Goal: Information Seeking & Learning: Learn about a topic

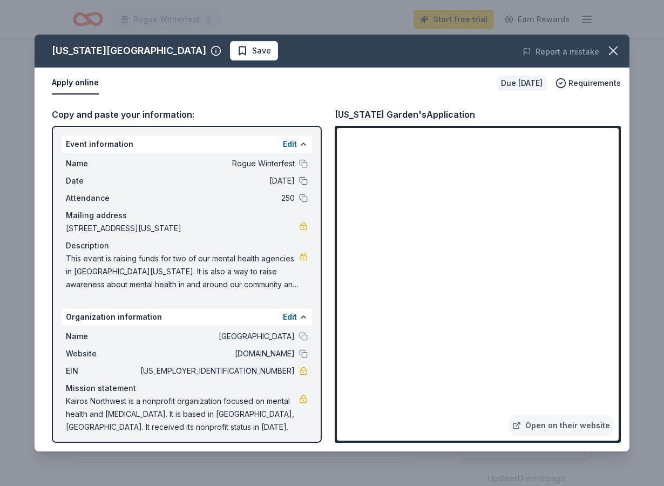
click at [276, 275] on span "This event is raising funds for two of our mental health agencies in Southern O…" at bounding box center [182, 271] width 233 height 39
click at [257, 270] on span "This event is raising funds for two of our mental health agencies in Southern O…" at bounding box center [182, 271] width 233 height 39
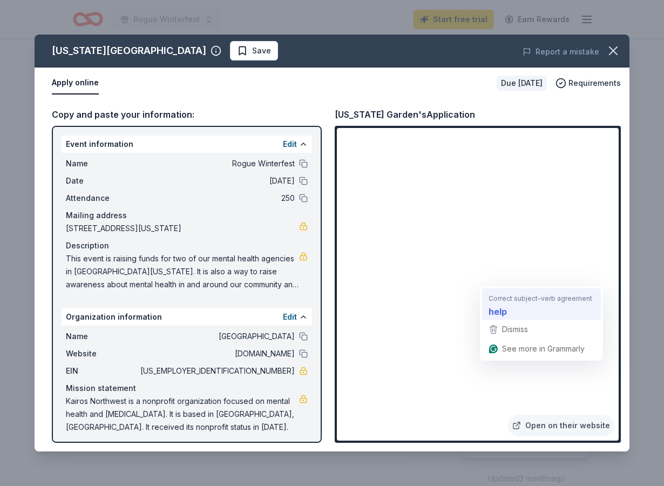
click at [498, 306] on strong "help" at bounding box center [498, 312] width 18 height 14
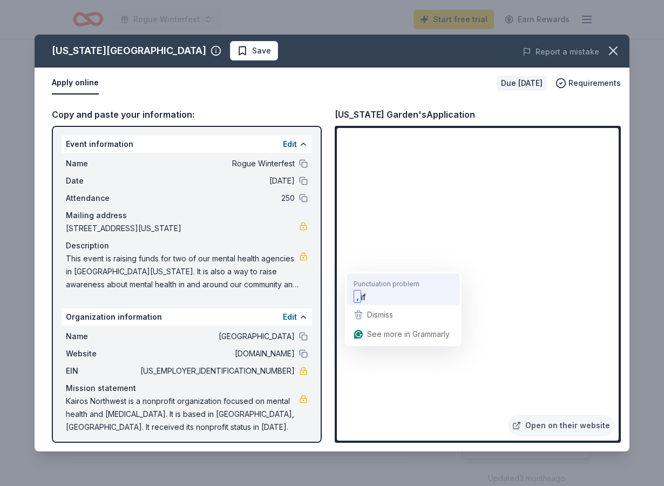
click at [361, 289] on div ", if" at bounding box center [404, 296] width 104 height 17
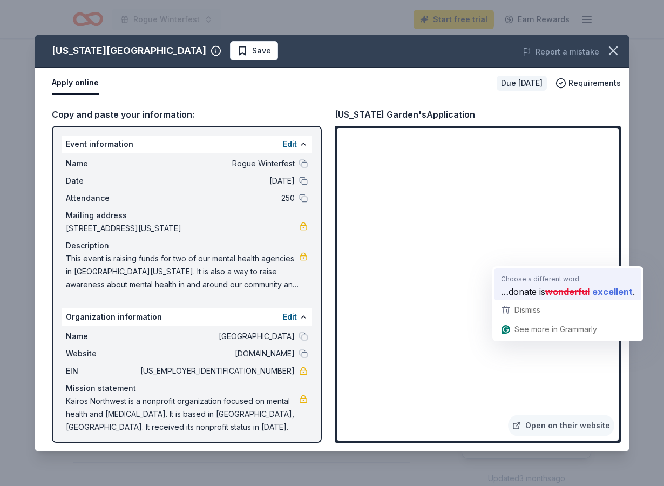
click at [496, 280] on li "Choose a different word …donate is wonderful excellent ." at bounding box center [568, 283] width 147 height 31
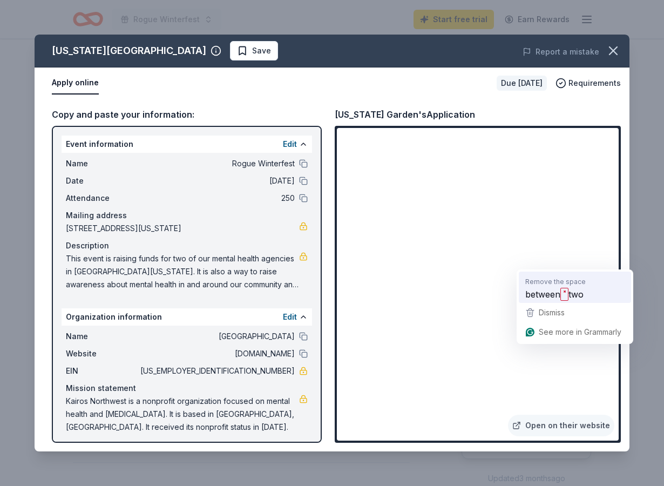
click at [564, 293] on strong "˟" at bounding box center [565, 294] width 8 height 13
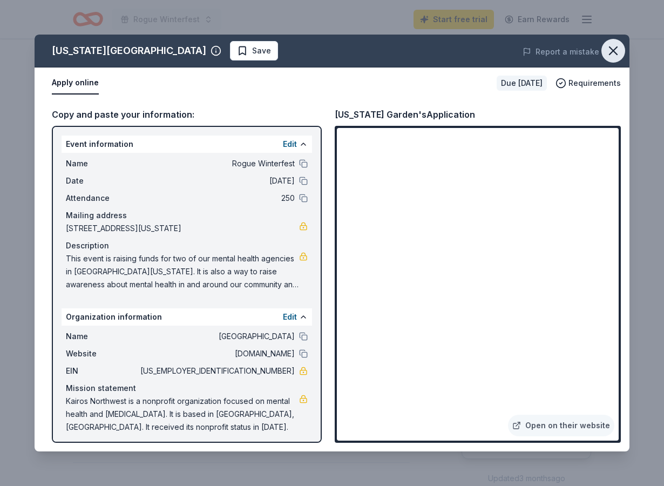
click at [614, 55] on icon "button" at bounding box center [613, 50] width 15 height 15
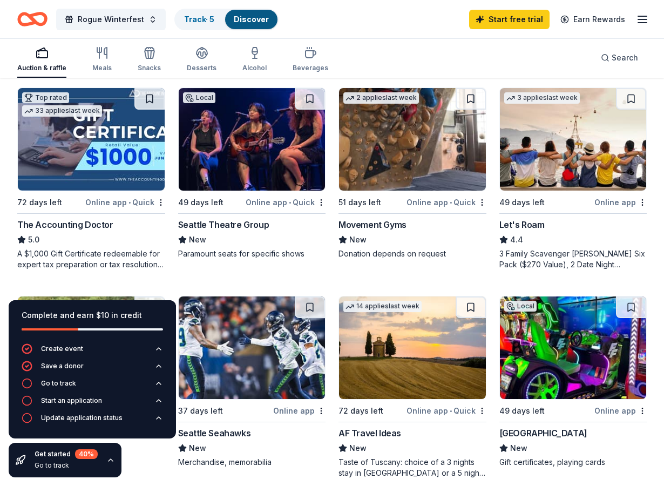
scroll to position [508, 0]
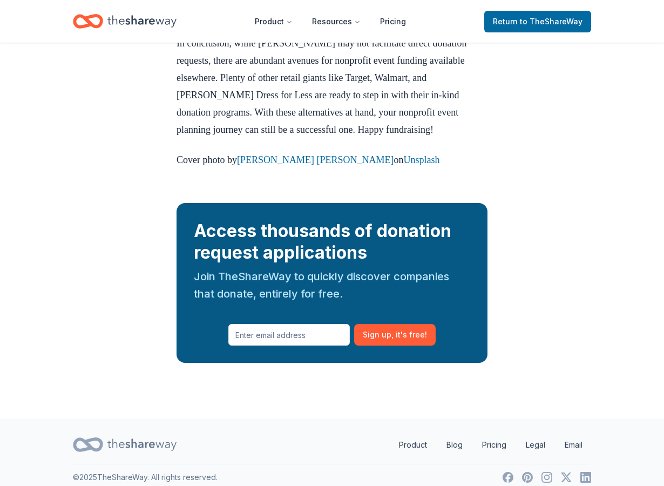
scroll to position [1329, 0]
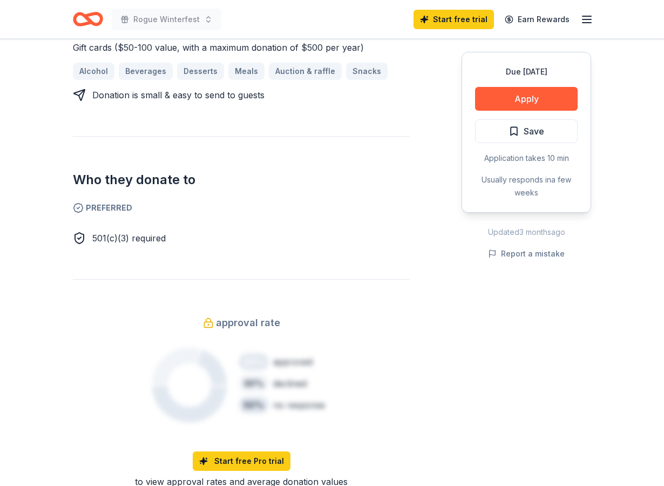
scroll to position [489, 0]
